Goal: Task Accomplishment & Management: Complete application form

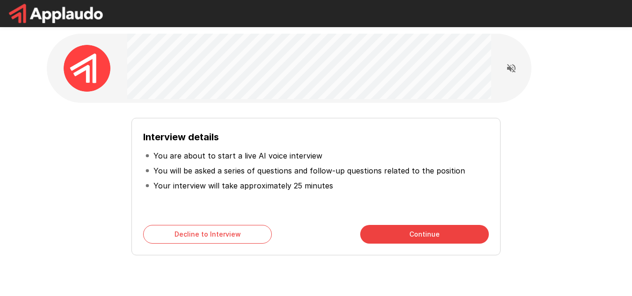
click at [445, 234] on button "Continue" at bounding box center [424, 234] width 129 height 19
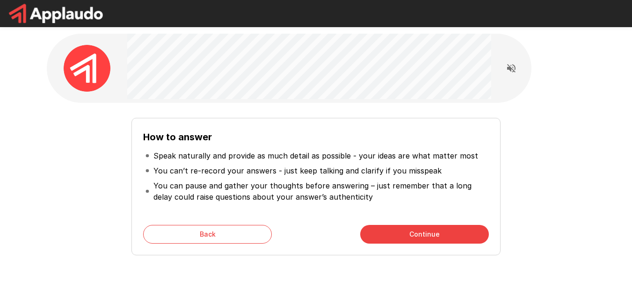
click at [453, 237] on button "Continue" at bounding box center [424, 234] width 129 height 19
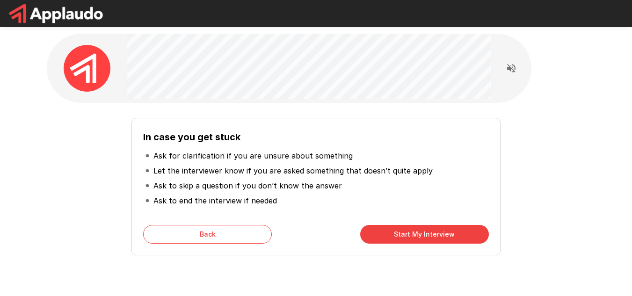
click at [437, 234] on button "Start My Interview" at bounding box center [424, 234] width 129 height 19
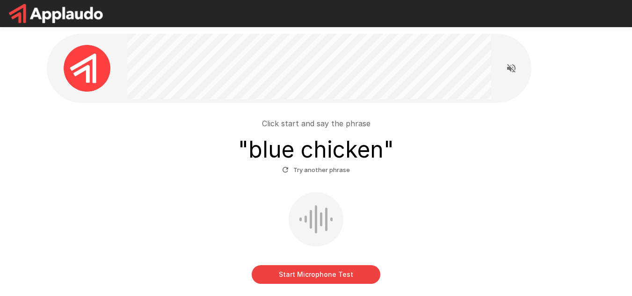
click at [314, 272] on button "Start Microphone Test" at bounding box center [316, 274] width 129 height 19
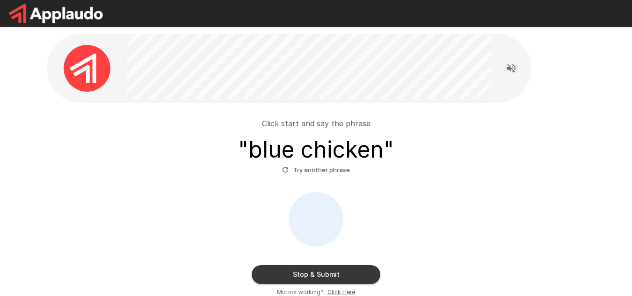
click at [356, 274] on button "Stop & Submit" at bounding box center [316, 274] width 129 height 19
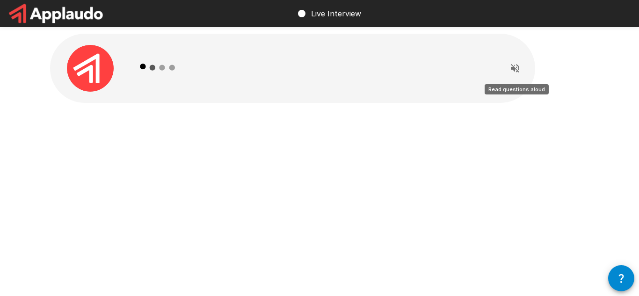
click at [513, 70] on icon "Read questions aloud" at bounding box center [515, 68] width 8 height 8
click at [511, 70] on icon "Stop reading questions aloud" at bounding box center [515, 68] width 8 height 8
click at [511, 70] on icon "Read questions aloud" at bounding box center [515, 68] width 8 height 8
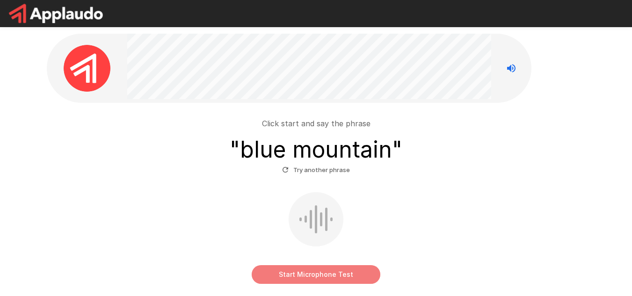
click at [342, 274] on button "Start Microphone Test" at bounding box center [316, 274] width 129 height 19
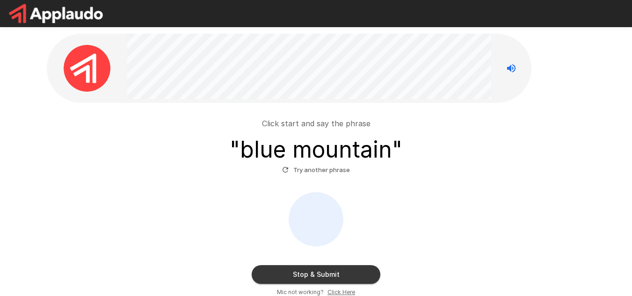
click at [359, 277] on button "Stop & Submit" at bounding box center [316, 274] width 129 height 19
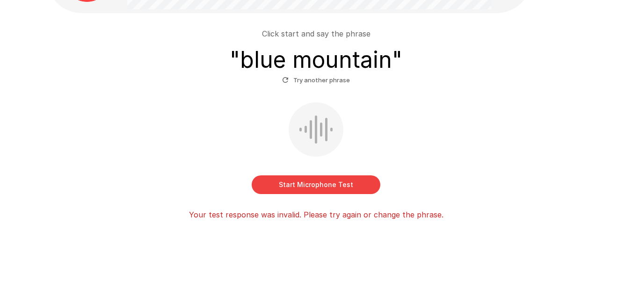
scroll to position [46, 0]
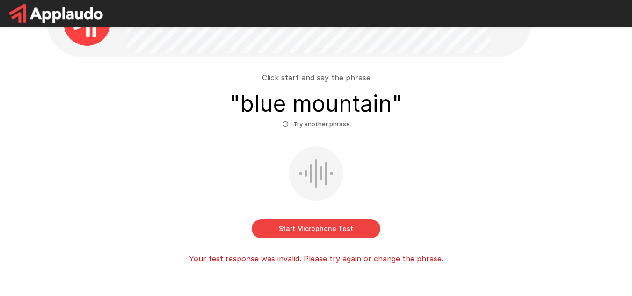
click at [342, 224] on button "Start Microphone Test" at bounding box center [316, 228] width 129 height 19
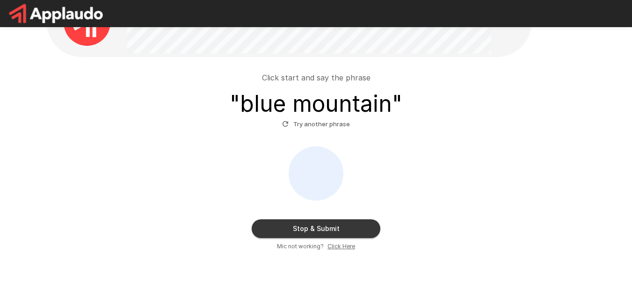
click at [355, 233] on button "Stop & Submit" at bounding box center [316, 228] width 129 height 19
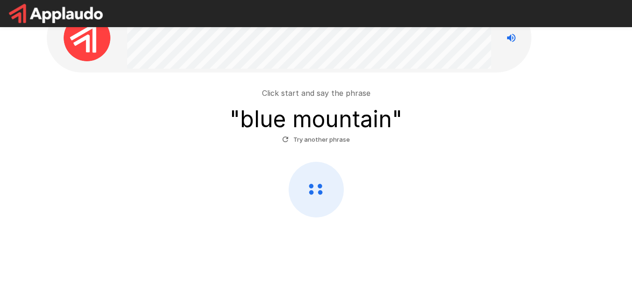
scroll to position [30, 0]
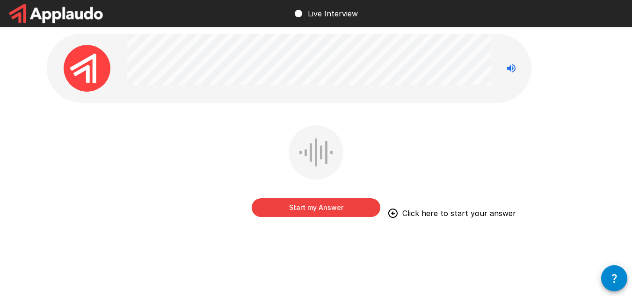
click at [339, 210] on button "Start my Answer" at bounding box center [316, 207] width 129 height 19
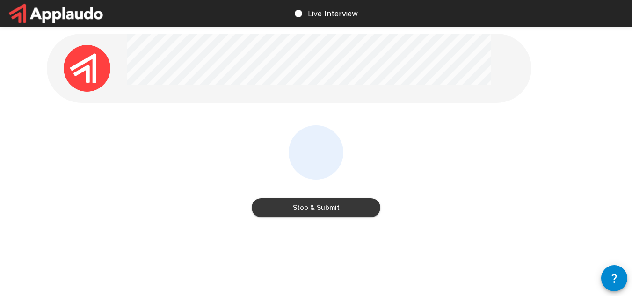
click at [363, 208] on button "Stop & Submit" at bounding box center [316, 207] width 129 height 19
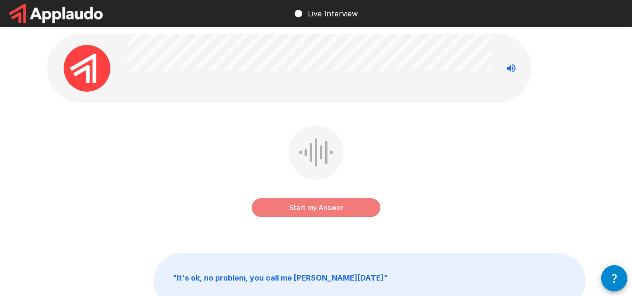
click at [349, 207] on button "Start my Answer" at bounding box center [316, 207] width 129 height 19
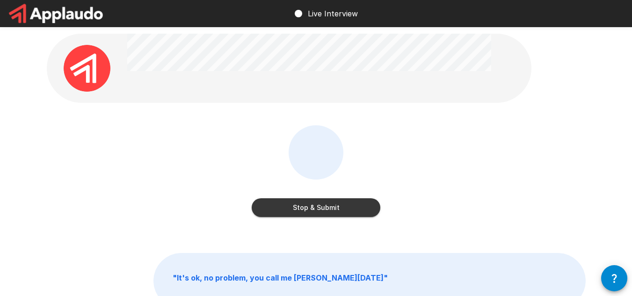
click at [349, 210] on button "Stop & Submit" at bounding box center [316, 207] width 129 height 19
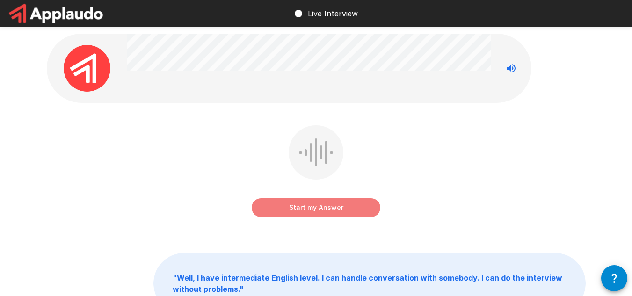
click at [365, 204] on button "Start my Answer" at bounding box center [316, 207] width 129 height 19
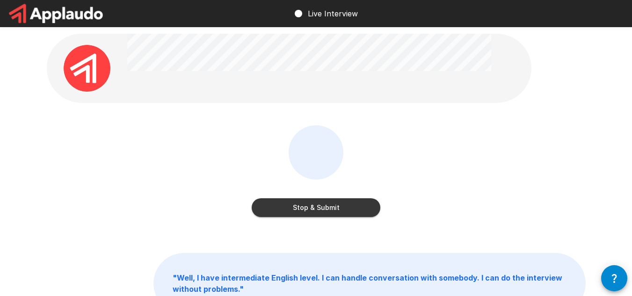
click at [274, 204] on button "Stop & Submit" at bounding box center [316, 207] width 129 height 19
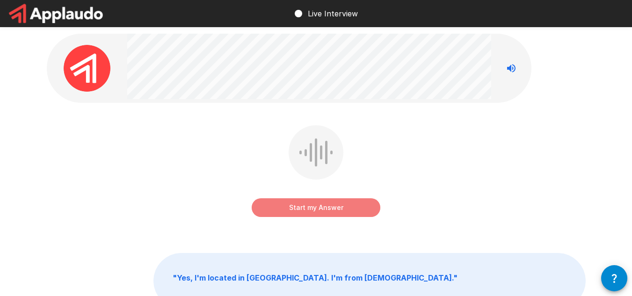
click at [347, 209] on button "Start my Answer" at bounding box center [316, 207] width 129 height 19
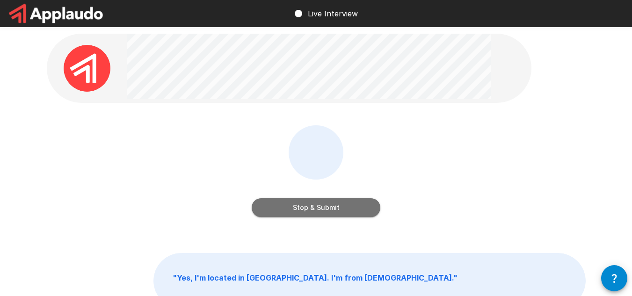
click at [347, 209] on button "Stop & Submit" at bounding box center [316, 207] width 129 height 19
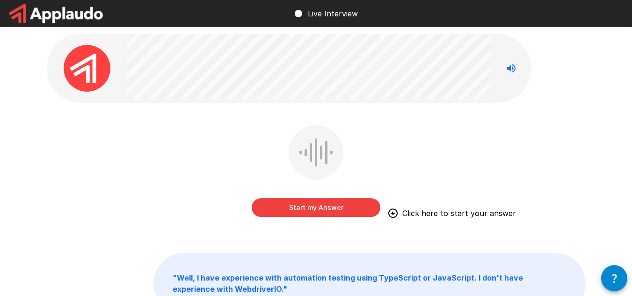
click at [360, 206] on button "Start my Answer" at bounding box center [316, 207] width 129 height 19
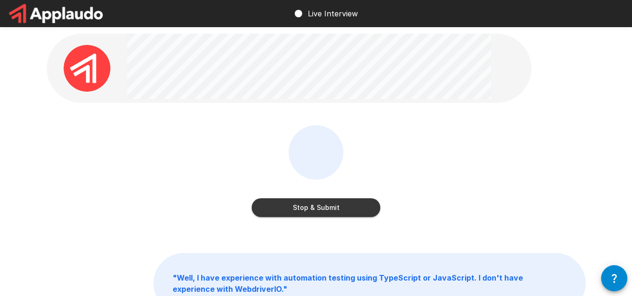
click at [314, 201] on button "Stop & Submit" at bounding box center [316, 207] width 129 height 19
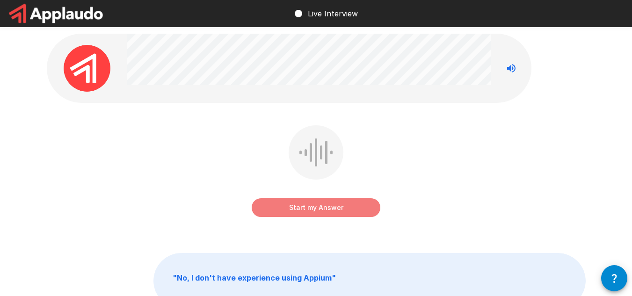
click at [344, 209] on button "Start my Answer" at bounding box center [316, 207] width 129 height 19
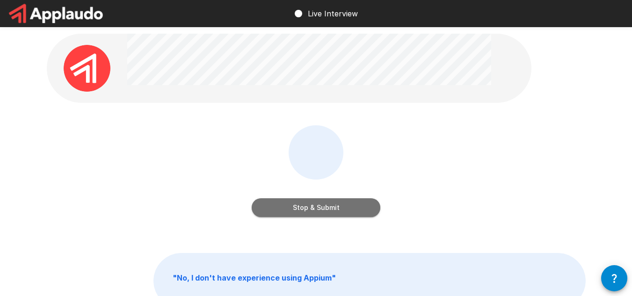
click at [336, 209] on button "Stop & Submit" at bounding box center [316, 207] width 129 height 19
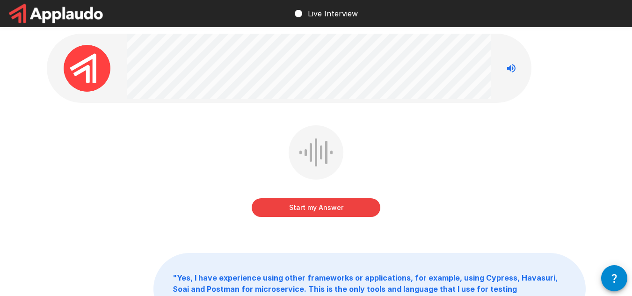
click at [371, 206] on button "Start my Answer" at bounding box center [316, 207] width 129 height 19
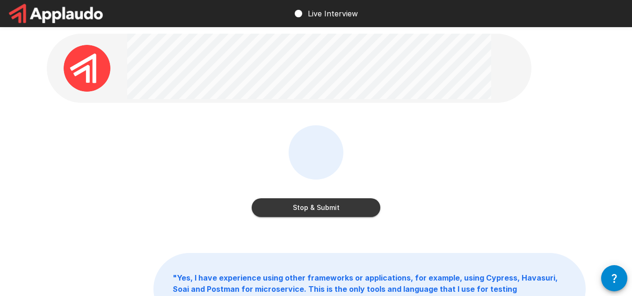
click at [348, 208] on button "Stop & Submit" at bounding box center [316, 207] width 129 height 19
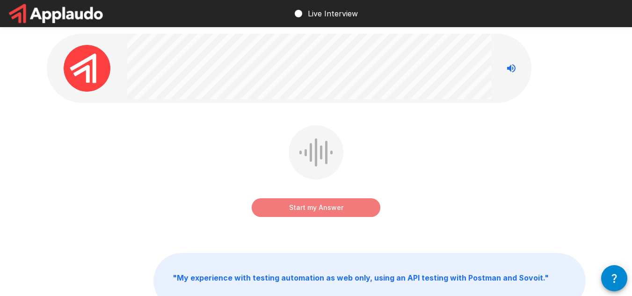
click at [347, 211] on button "Start my Answer" at bounding box center [316, 207] width 129 height 19
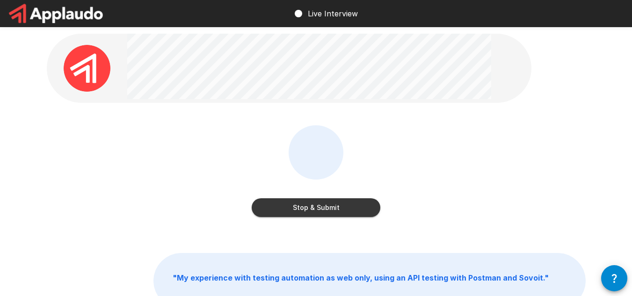
click at [375, 213] on button "Stop & Submit" at bounding box center [316, 207] width 129 height 19
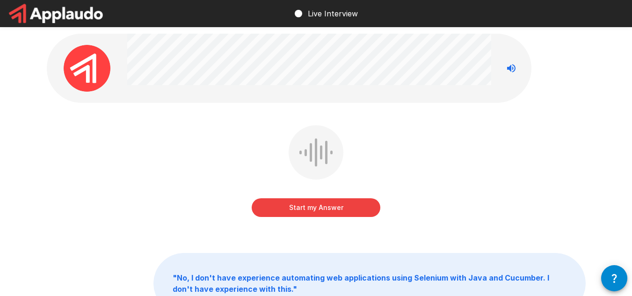
click at [358, 209] on button "Start my Answer" at bounding box center [316, 207] width 129 height 19
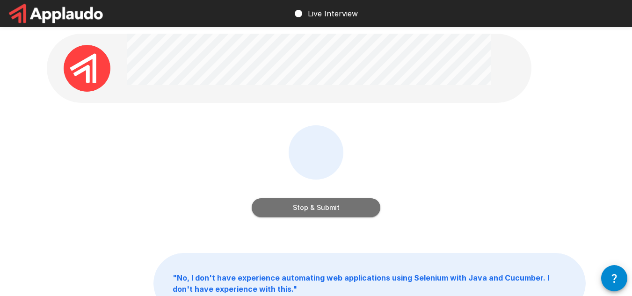
click at [302, 206] on button "Stop & Submit" at bounding box center [316, 207] width 129 height 19
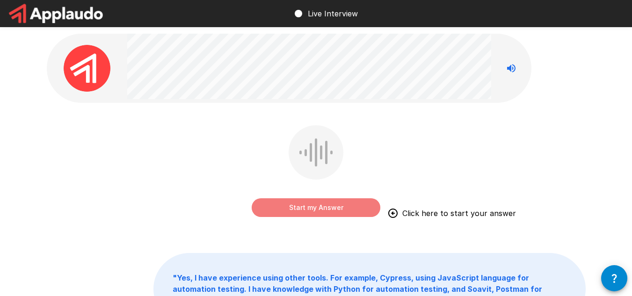
click at [342, 211] on button "Start my Answer" at bounding box center [316, 207] width 129 height 19
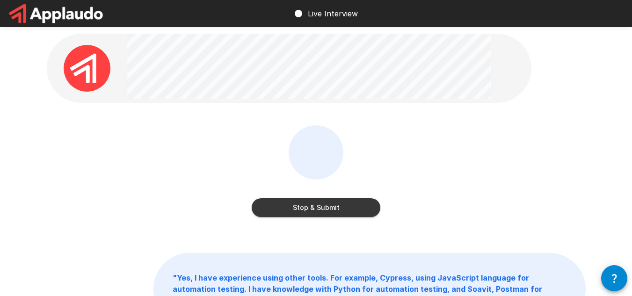
click at [341, 211] on button "Stop & Submit" at bounding box center [316, 207] width 129 height 19
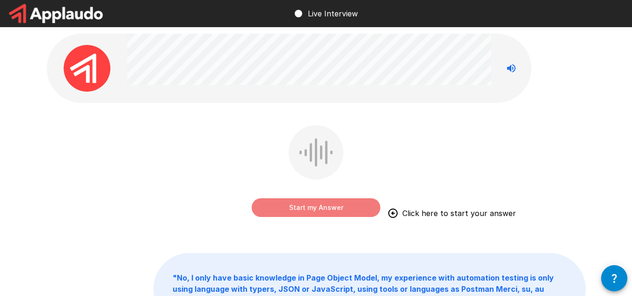
click at [332, 212] on button "Start my Answer" at bounding box center [316, 207] width 129 height 19
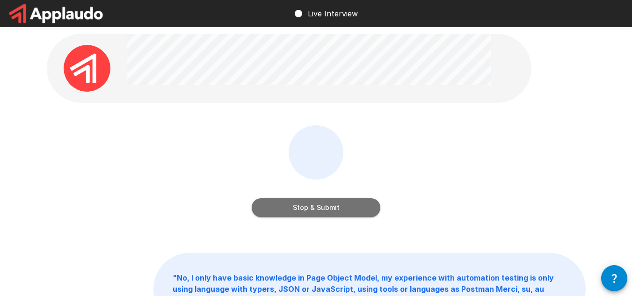
click at [362, 205] on button "Stop & Submit" at bounding box center [316, 207] width 129 height 19
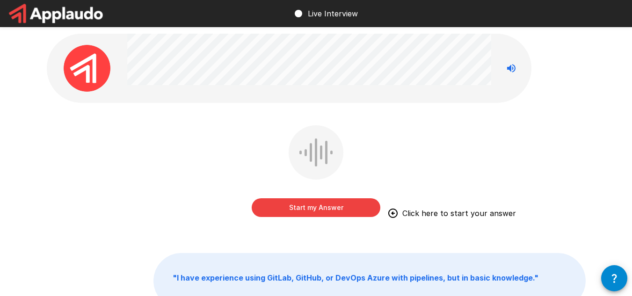
click at [343, 201] on button "Start my Answer" at bounding box center [316, 207] width 129 height 19
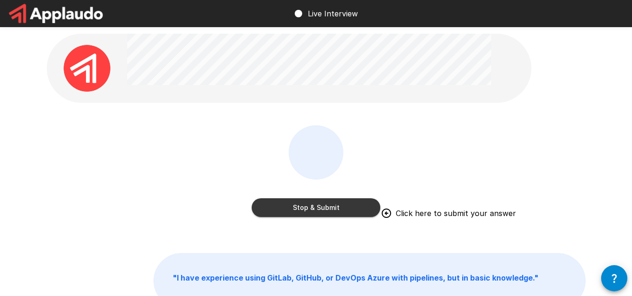
click at [361, 202] on button "Stop & Submit" at bounding box center [316, 207] width 129 height 19
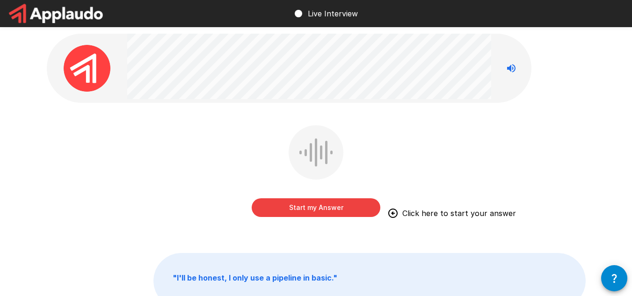
click at [312, 207] on button "Start my Answer" at bounding box center [316, 207] width 129 height 19
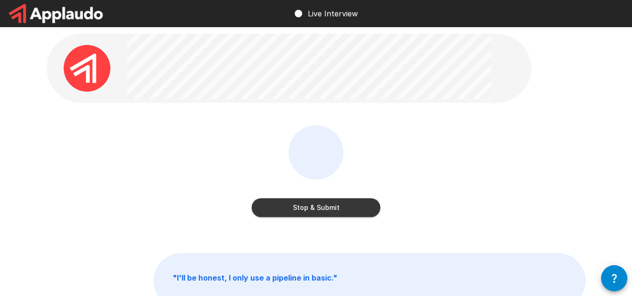
click at [372, 209] on button "Stop & Submit" at bounding box center [316, 207] width 129 height 19
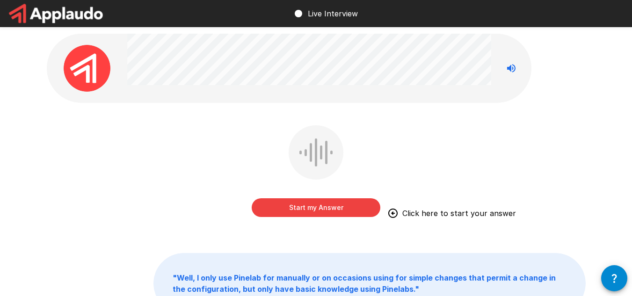
click at [351, 212] on button "Start my Answer" at bounding box center [316, 207] width 129 height 19
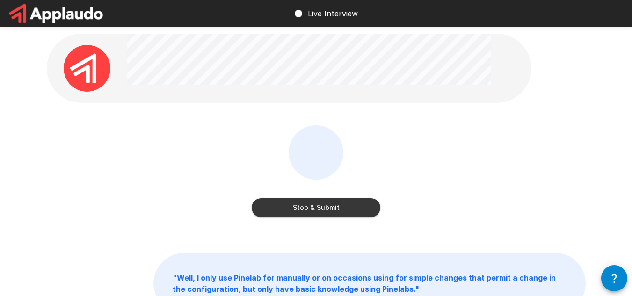
click at [356, 193] on div "Stop & Submit" at bounding box center [316, 198] width 129 height 37
click at [355, 205] on button "Stop & Submit" at bounding box center [316, 207] width 129 height 19
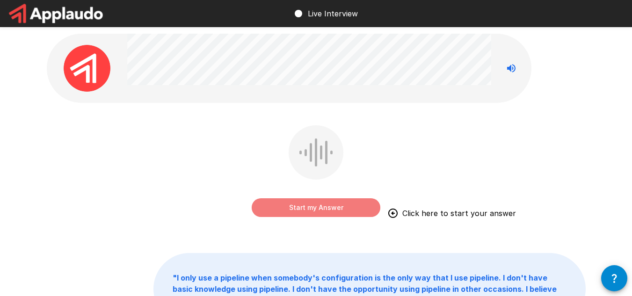
click at [336, 205] on button "Start my Answer" at bounding box center [316, 207] width 129 height 19
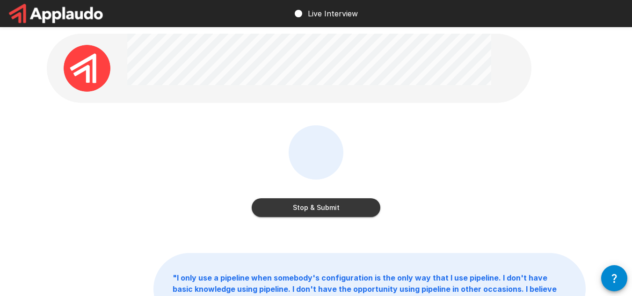
click at [356, 215] on button "Stop & Submit" at bounding box center [316, 207] width 129 height 19
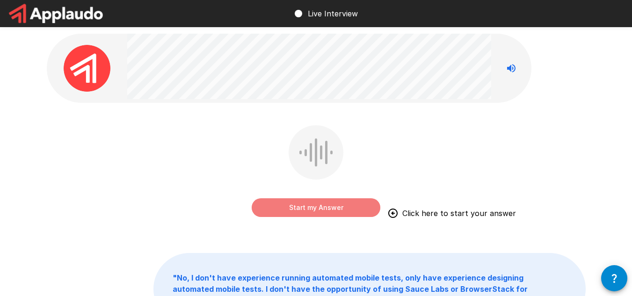
click at [360, 210] on button "Start my Answer" at bounding box center [316, 207] width 129 height 19
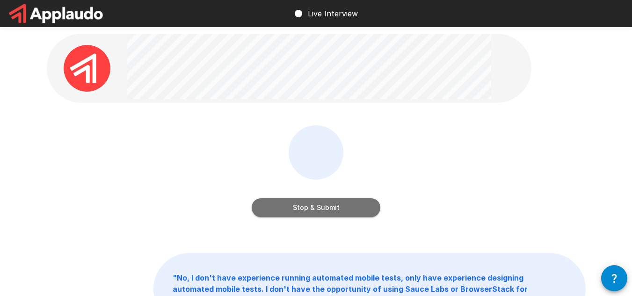
drag, startPoint x: 330, startPoint y: 208, endPoint x: 428, endPoint y: 179, distance: 102.4
click at [330, 208] on button "Stop & Submit" at bounding box center [316, 207] width 129 height 19
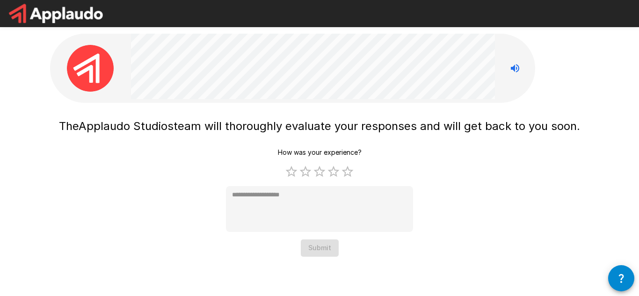
click at [517, 68] on icon "Stop reading questions aloud" at bounding box center [514, 68] width 11 height 11
click at [515, 68] on icon "Read questions aloud" at bounding box center [515, 68] width 8 height 8
type textarea "*"
